Goal: Information Seeking & Learning: Understand process/instructions

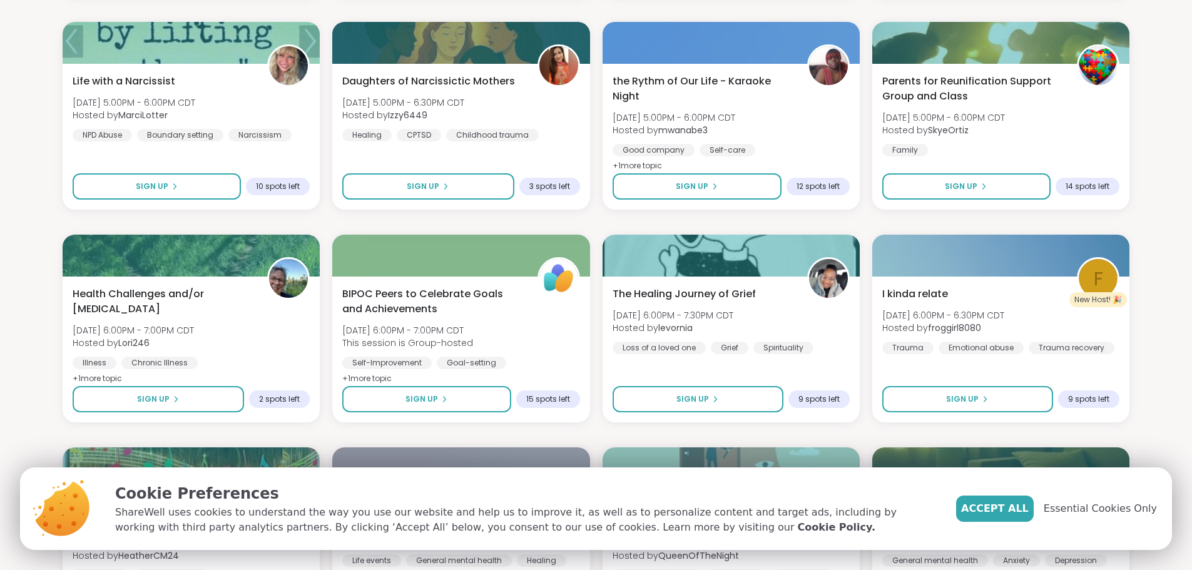
scroll to position [1439, 0]
click at [1133, 506] on span "Essential Cookies Only" at bounding box center [1100, 508] width 113 height 15
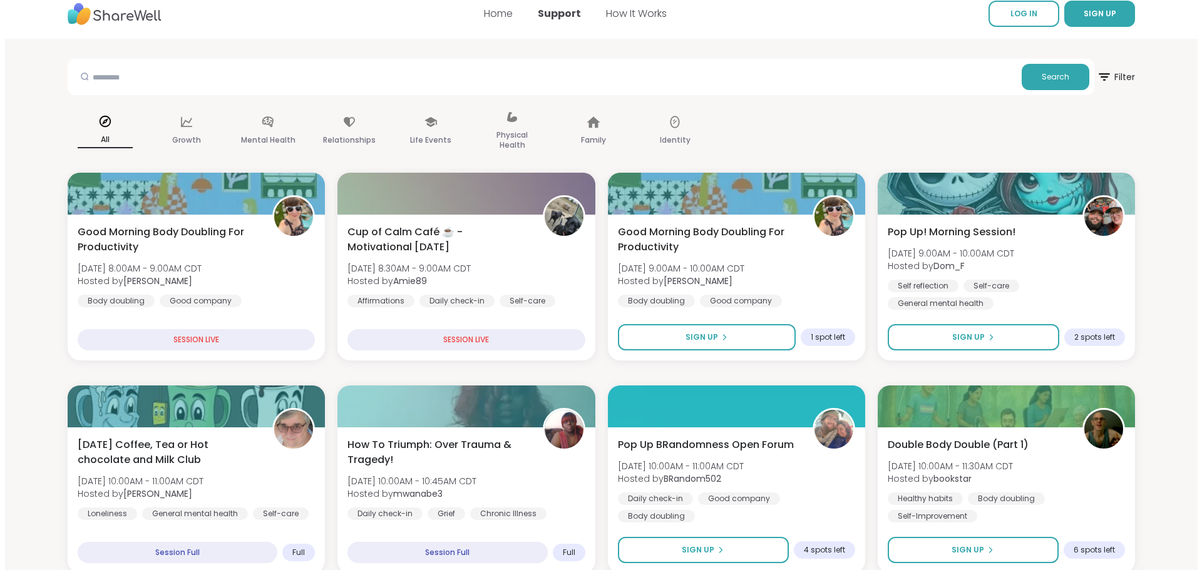
scroll to position [0, 0]
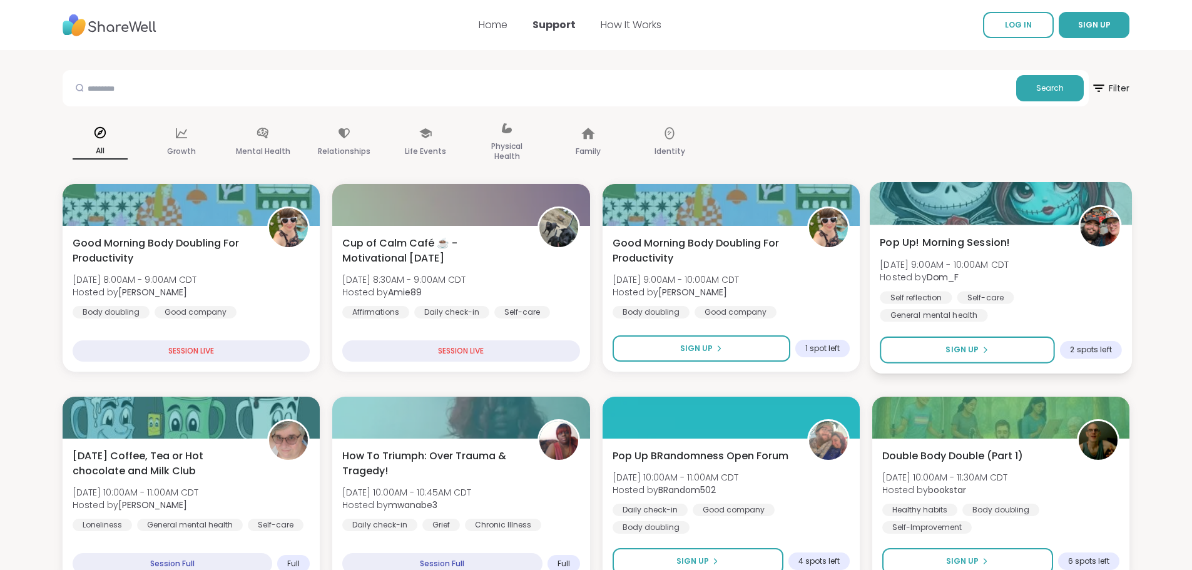
click at [946, 247] on span "Pop Up! Morning Session!" at bounding box center [945, 242] width 130 height 15
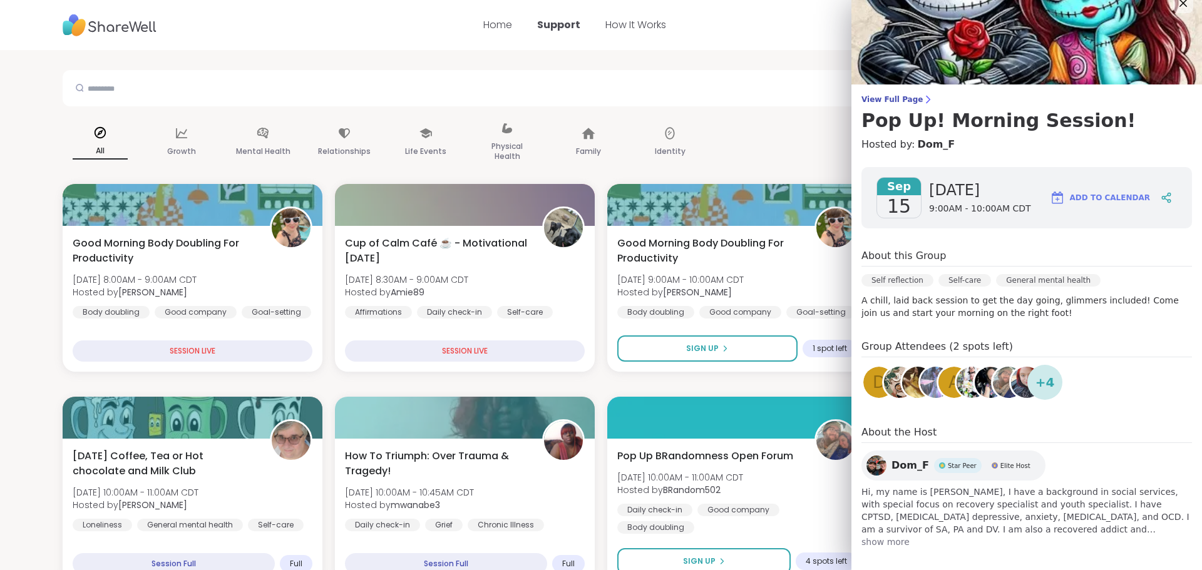
scroll to position [24, 0]
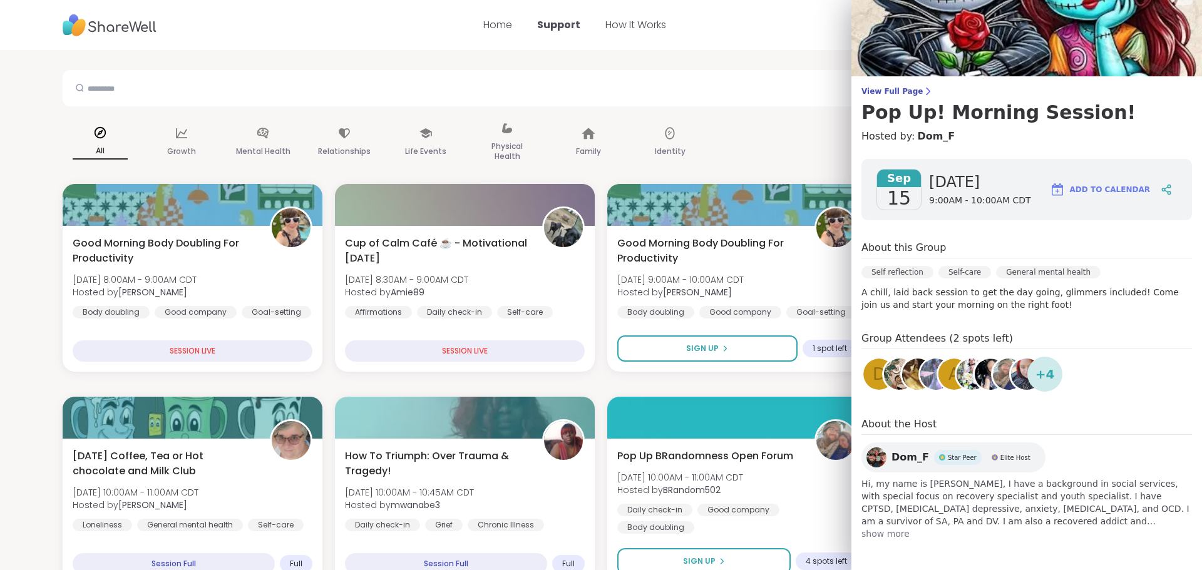
click at [882, 534] on span "show more" at bounding box center [1026, 534] width 330 height 13
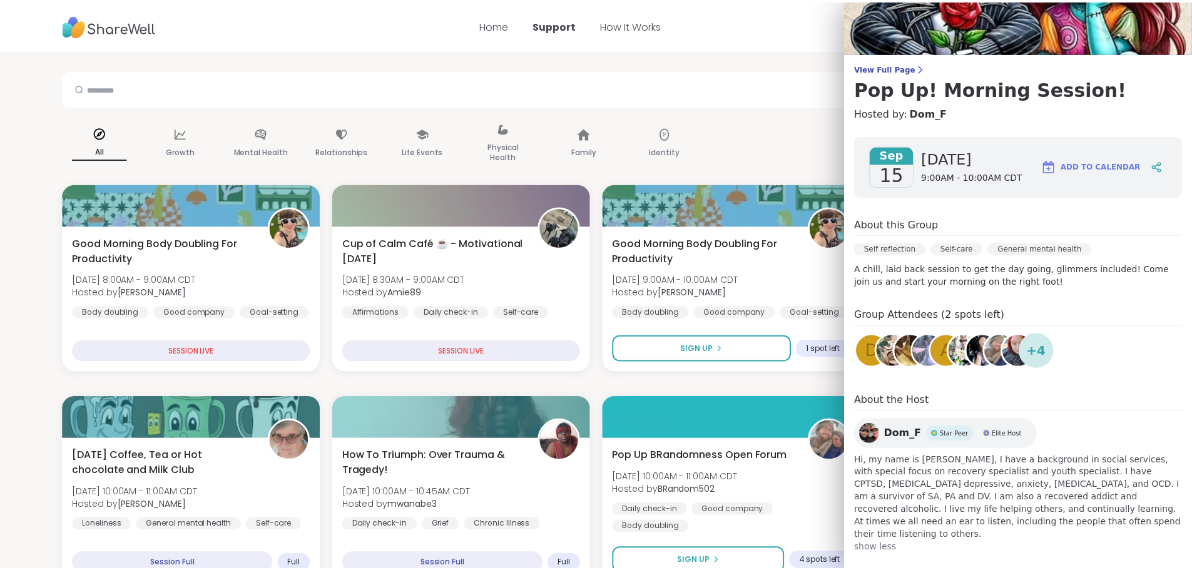
scroll to position [49, 0]
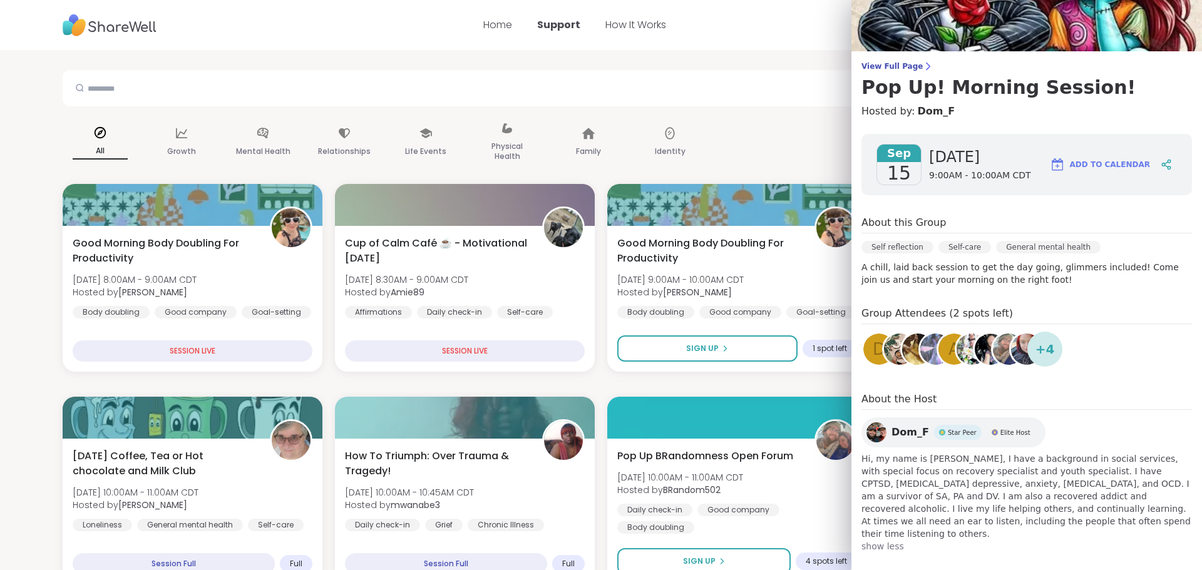
click at [866, 426] on img at bounding box center [876, 432] width 20 height 20
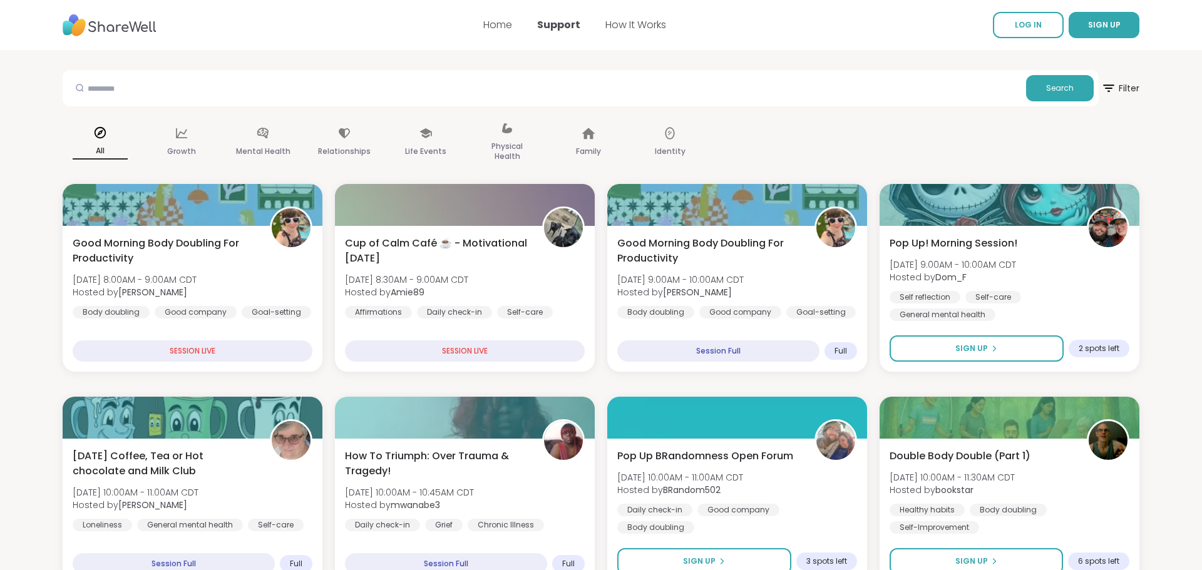
click at [777, 106] on div "Search" at bounding box center [581, 88] width 1036 height 36
click at [487, 29] on link "Home" at bounding box center [493, 25] width 29 height 14
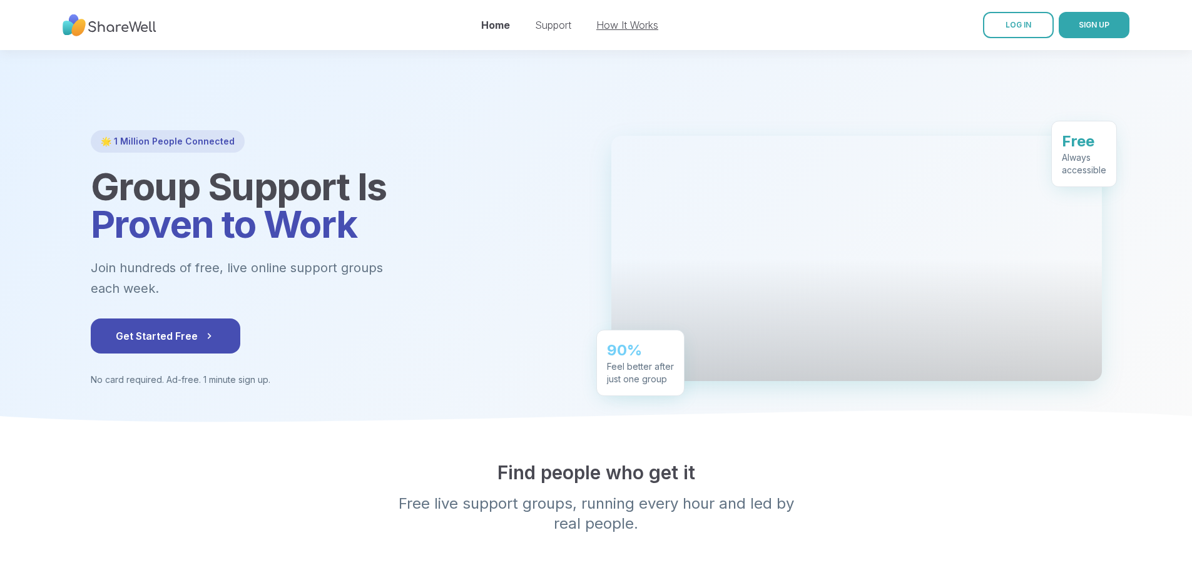
click at [626, 27] on link "How It Works" at bounding box center [627, 25] width 62 height 13
